Goal: Register for event/course

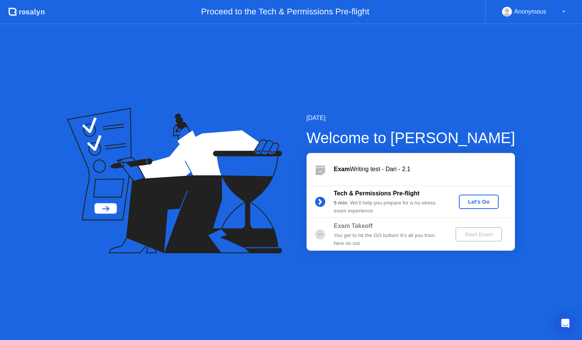
click at [489, 203] on div "Let's Go" at bounding box center [479, 202] width 34 height 6
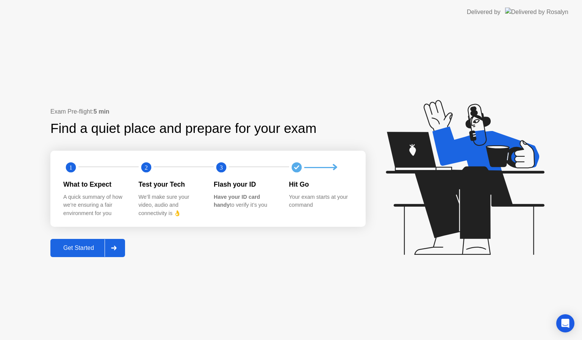
click at [90, 250] on div "Get Started" at bounding box center [79, 248] width 52 height 7
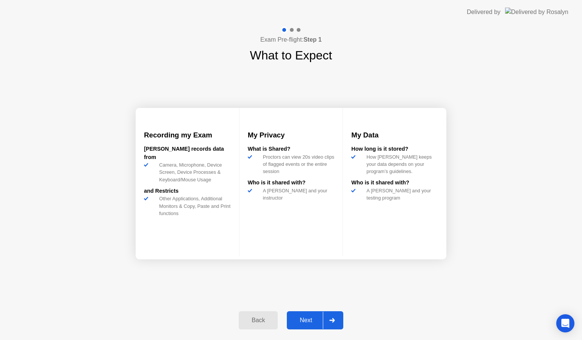
click at [309, 317] on div "Next" at bounding box center [306, 320] width 34 height 7
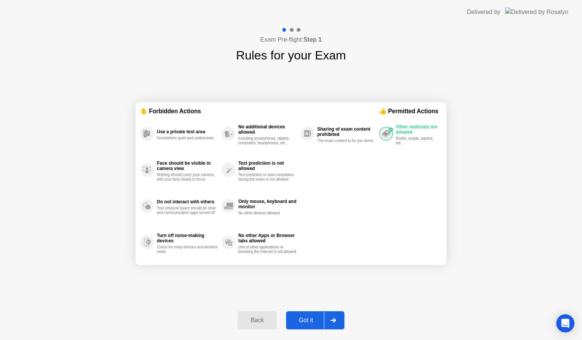
click at [309, 317] on div "Got it" at bounding box center [306, 320] width 36 height 7
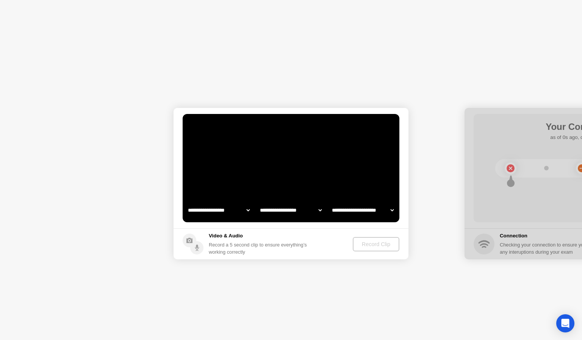
select select "**********"
select select "*******"
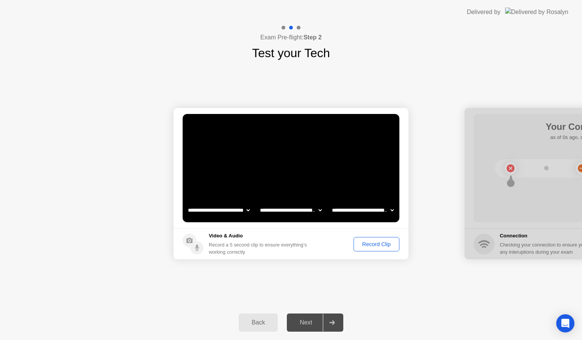
click at [373, 245] on div "Record Clip" at bounding box center [376, 244] width 41 height 6
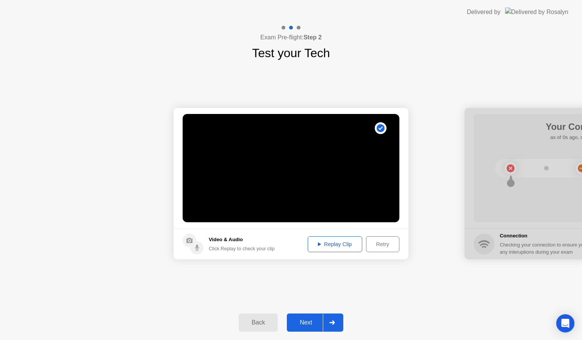
click at [353, 249] on button "Replay Clip" at bounding box center [335, 244] width 55 height 16
click at [305, 322] on div "Next" at bounding box center [306, 322] width 34 height 7
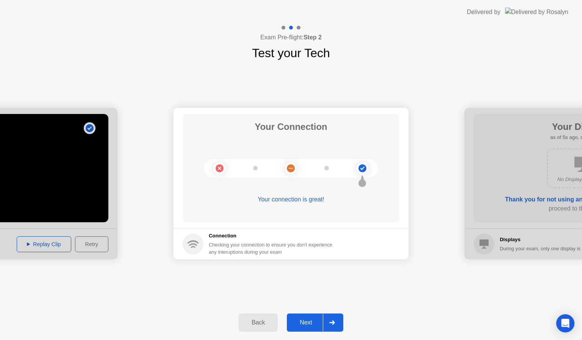
click at [312, 321] on div "Next" at bounding box center [306, 322] width 34 height 7
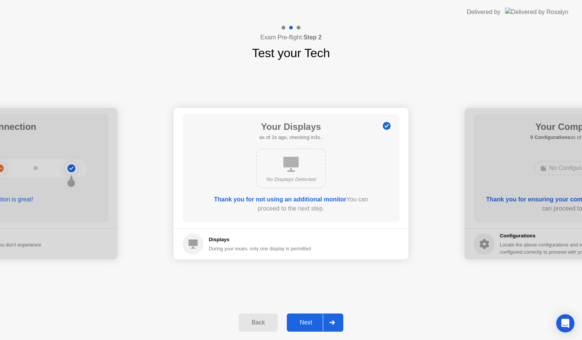
click at [314, 319] on div "Next" at bounding box center [306, 322] width 34 height 7
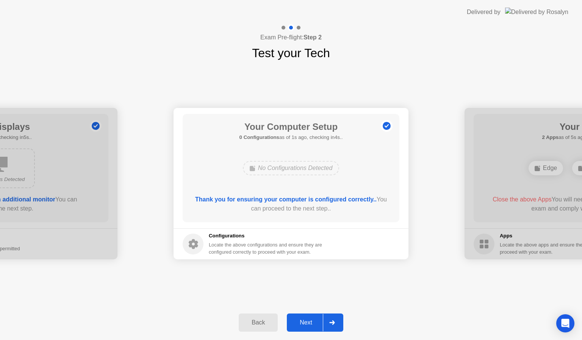
click at [305, 325] on div "Next" at bounding box center [306, 322] width 34 height 7
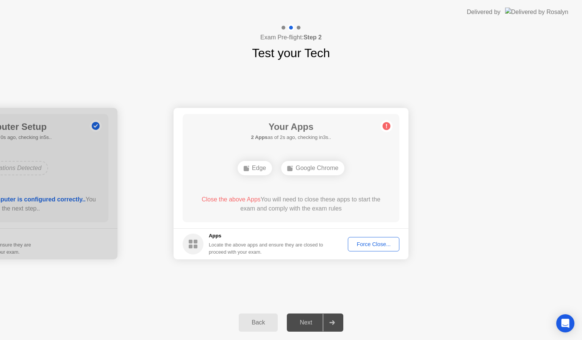
click at [360, 241] on div "Force Close..." at bounding box center [373, 244] width 46 height 6
click at [259, 317] on button "Back" at bounding box center [258, 323] width 39 height 18
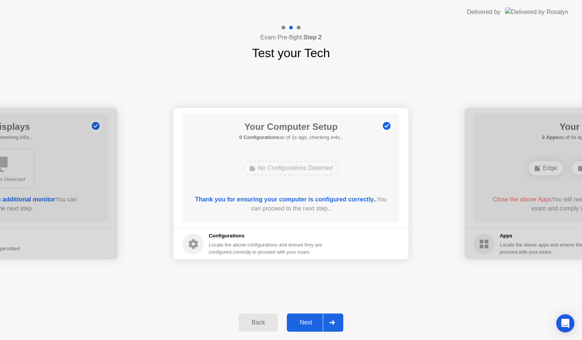
click at [259, 321] on div "Back" at bounding box center [258, 322] width 34 height 7
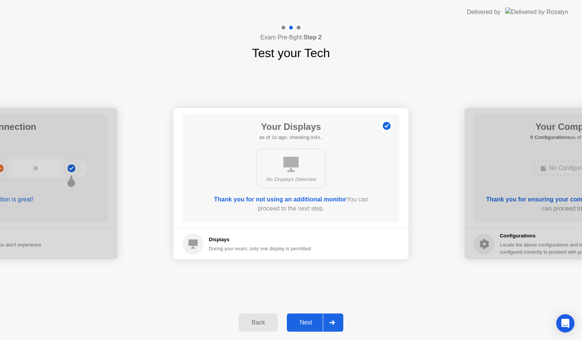
click at [259, 321] on div "Back" at bounding box center [258, 322] width 34 height 7
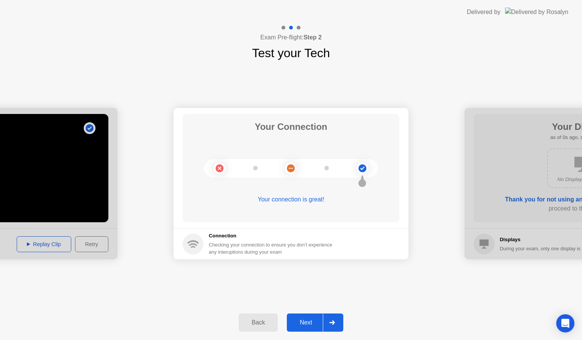
click at [308, 321] on div "Next" at bounding box center [306, 322] width 34 height 7
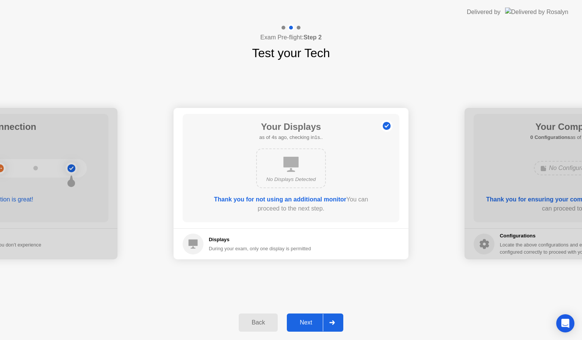
click at [308, 321] on div "Next" at bounding box center [306, 322] width 34 height 7
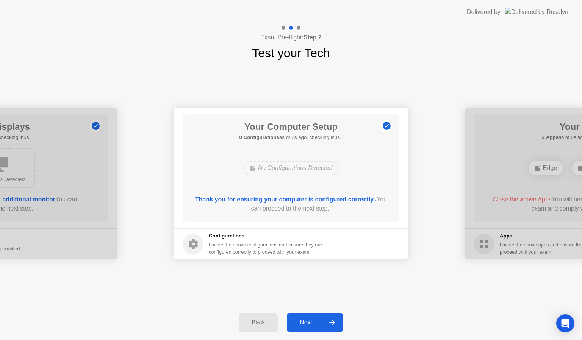
click at [308, 321] on div "Next" at bounding box center [306, 322] width 34 height 7
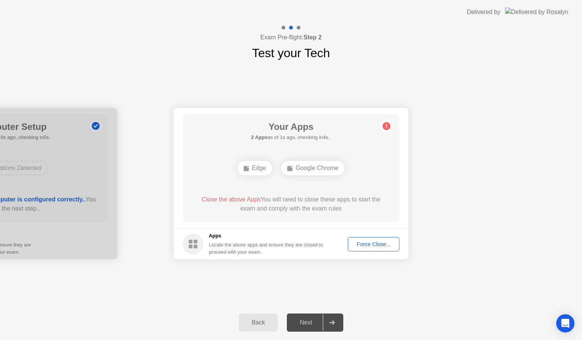
click at [383, 244] on div "Force Close..." at bounding box center [373, 244] width 46 height 6
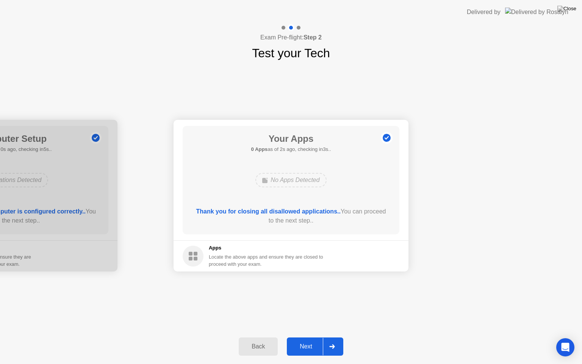
click at [304, 340] on div "Next" at bounding box center [306, 346] width 34 height 7
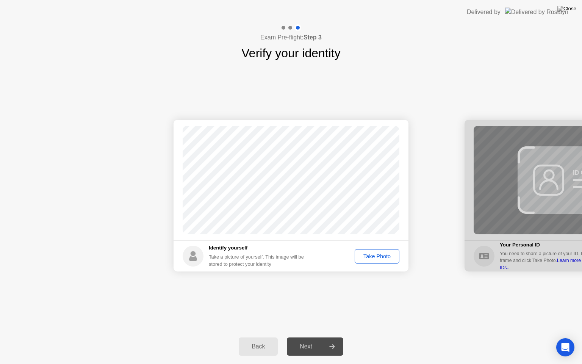
click at [380, 258] on div "Take Photo" at bounding box center [376, 256] width 39 height 6
click at [306, 340] on div "Next" at bounding box center [306, 346] width 34 height 7
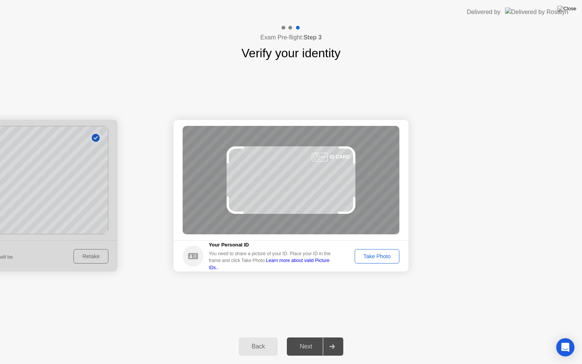
click at [306, 340] on div "Next" at bounding box center [306, 346] width 34 height 7
click at [381, 255] on div "Take Photo" at bounding box center [376, 256] width 39 height 6
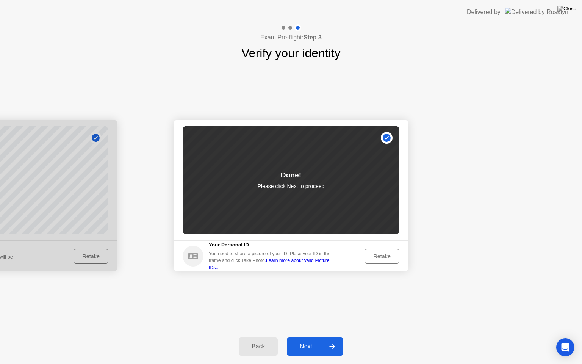
click at [308, 340] on div "Next" at bounding box center [306, 346] width 34 height 7
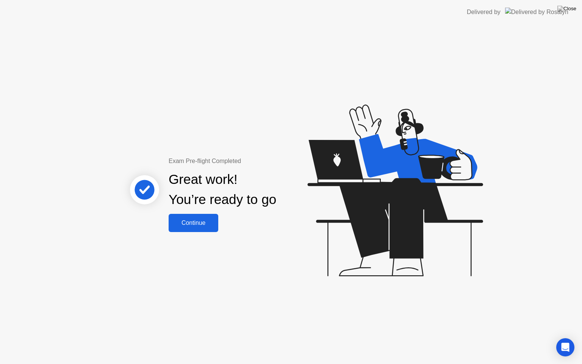
click at [194, 223] on div "Continue" at bounding box center [193, 222] width 45 height 7
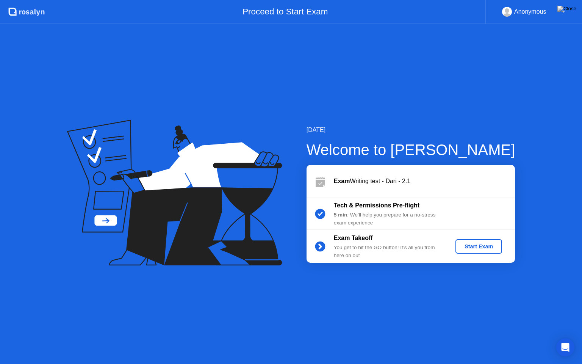
click at [495, 245] on div "Start Exam" at bounding box center [478, 246] width 41 height 6
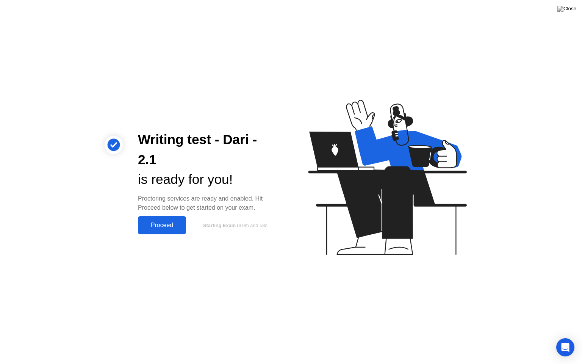
click at [169, 226] on div "Proceed" at bounding box center [162, 225] width 44 height 7
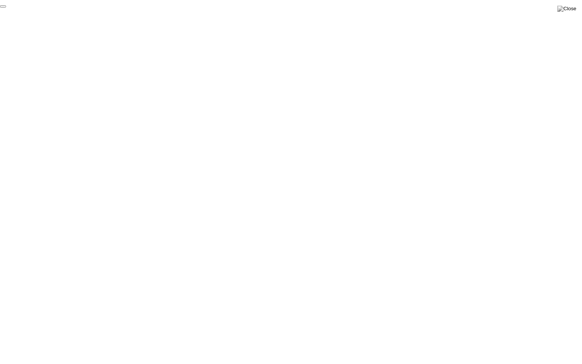
click div "End Proctoring Session"
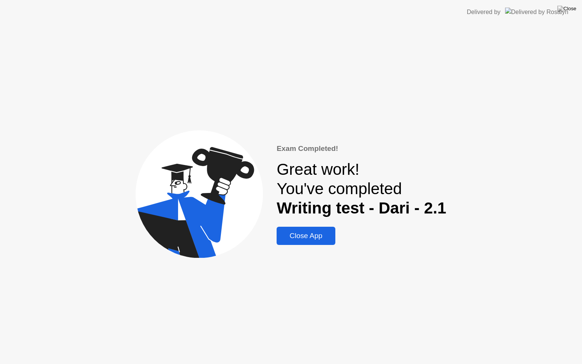
click at [312, 241] on button "Close App" at bounding box center [305, 235] width 59 height 18
